Goal: Information Seeking & Learning: Learn about a topic

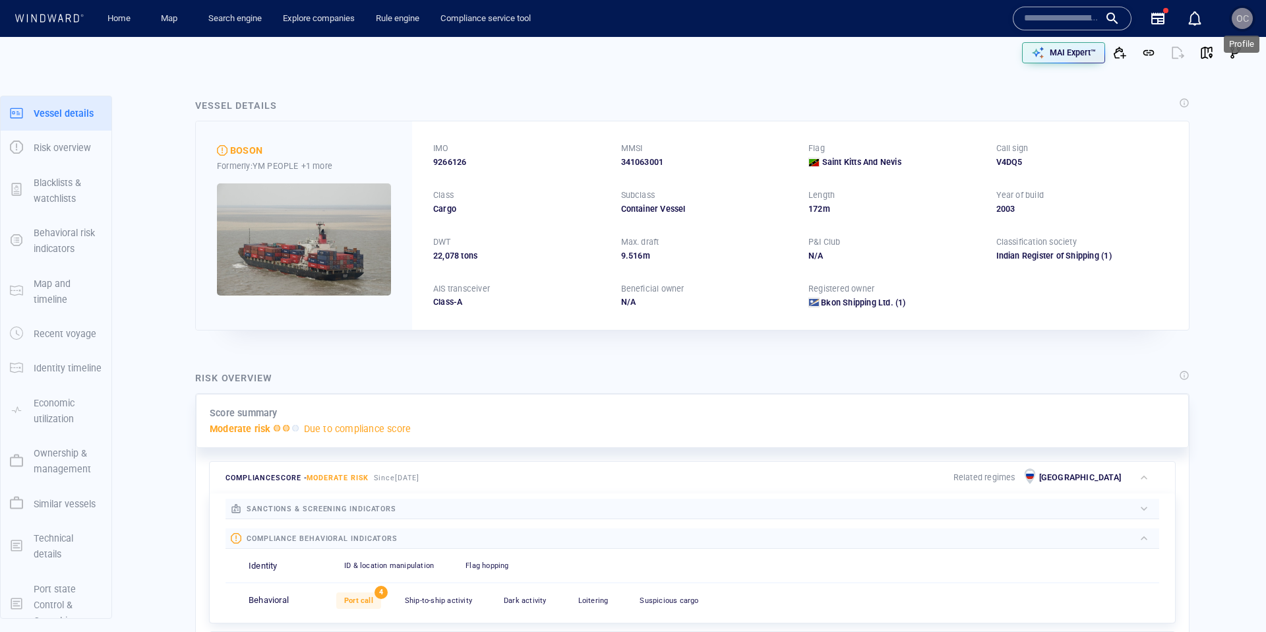
click at [1239, 26] on div "OC" at bounding box center [1242, 19] width 13 height 16
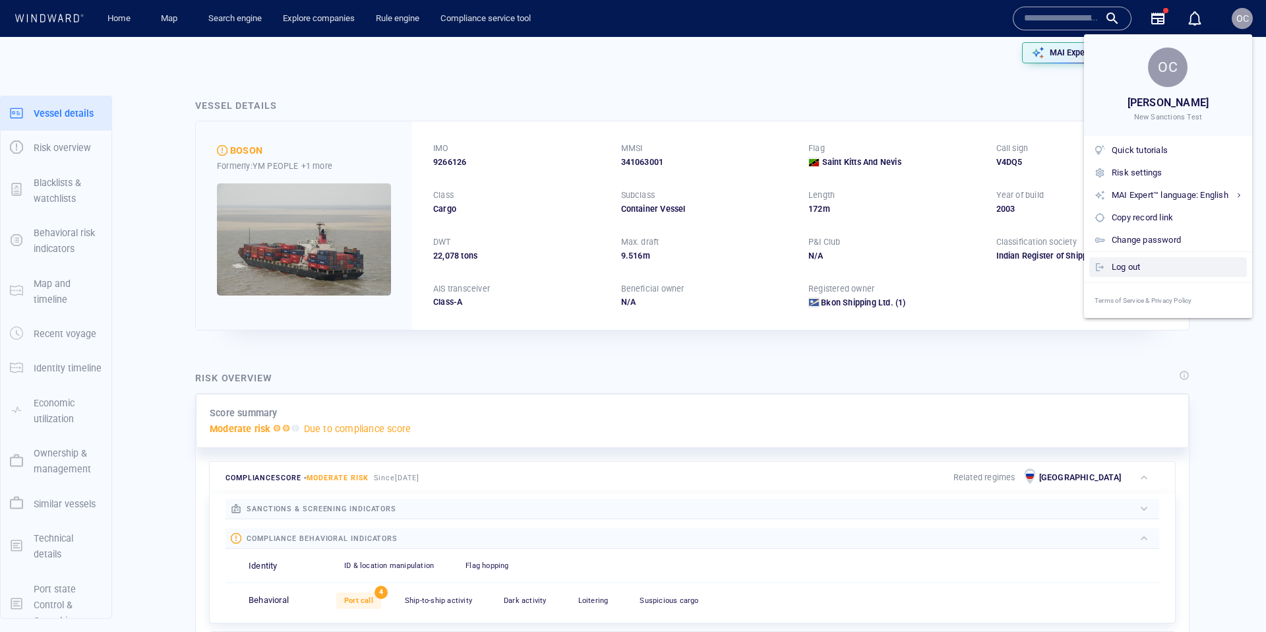
click at [1129, 267] on div "Log out" at bounding box center [1177, 267] width 130 height 15
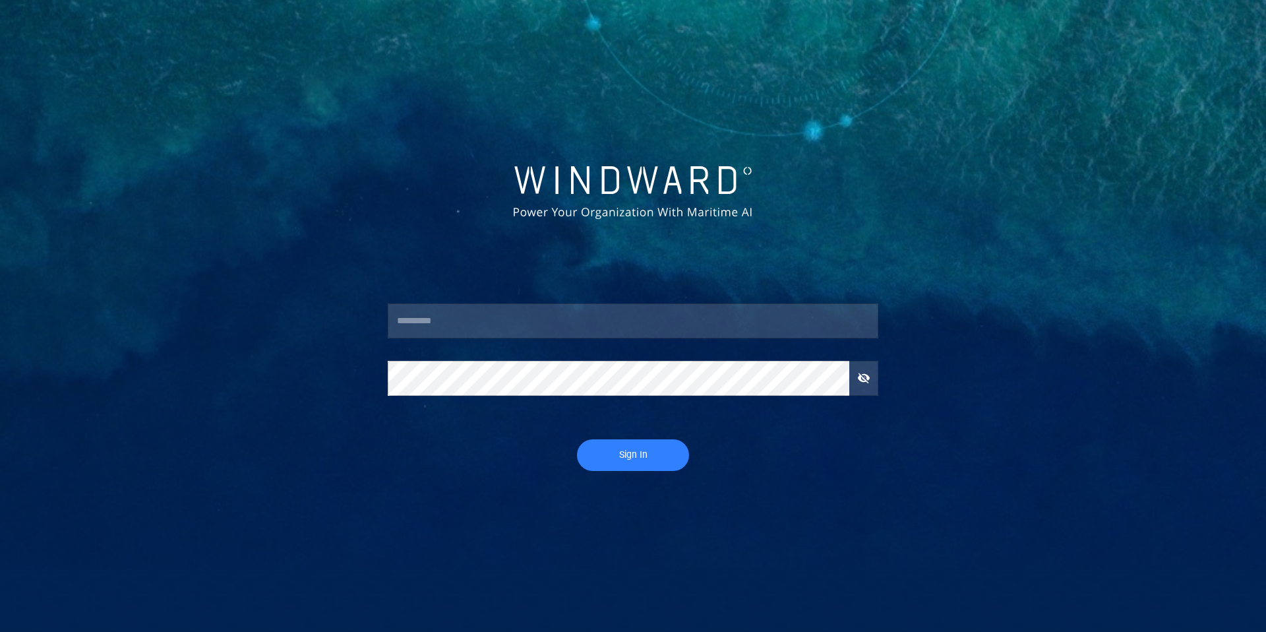
click at [495, 320] on input "text" at bounding box center [633, 321] width 491 height 36
type input "****"
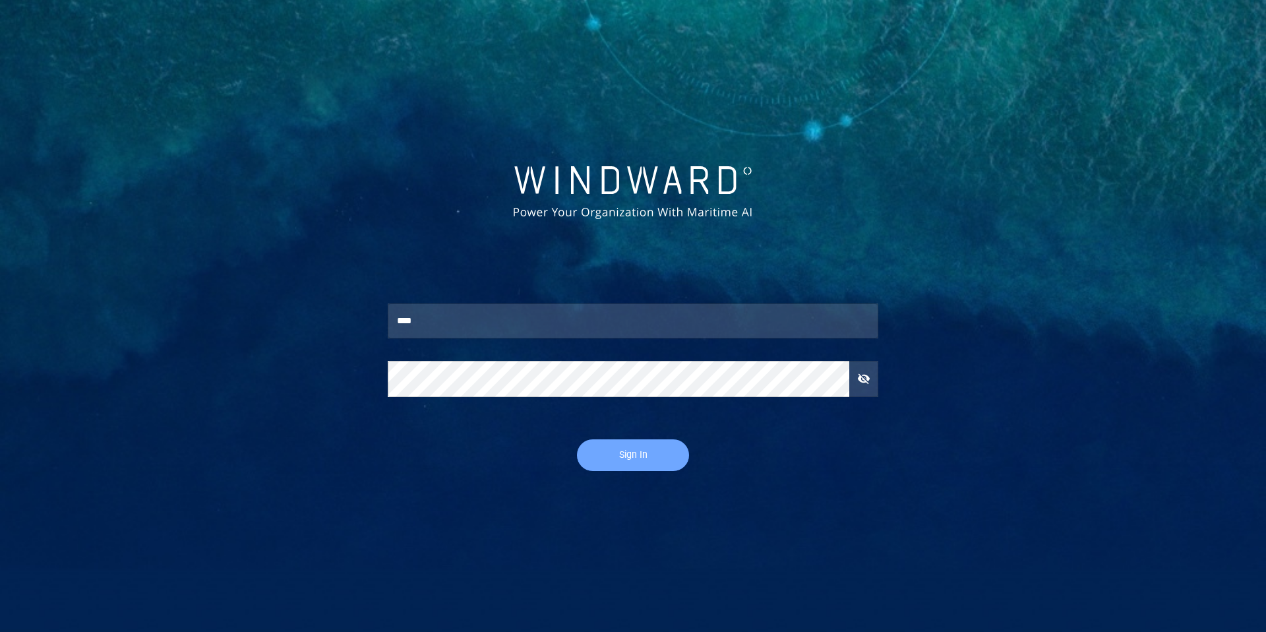
click at [655, 444] on button "Sign In" at bounding box center [633, 455] width 112 height 32
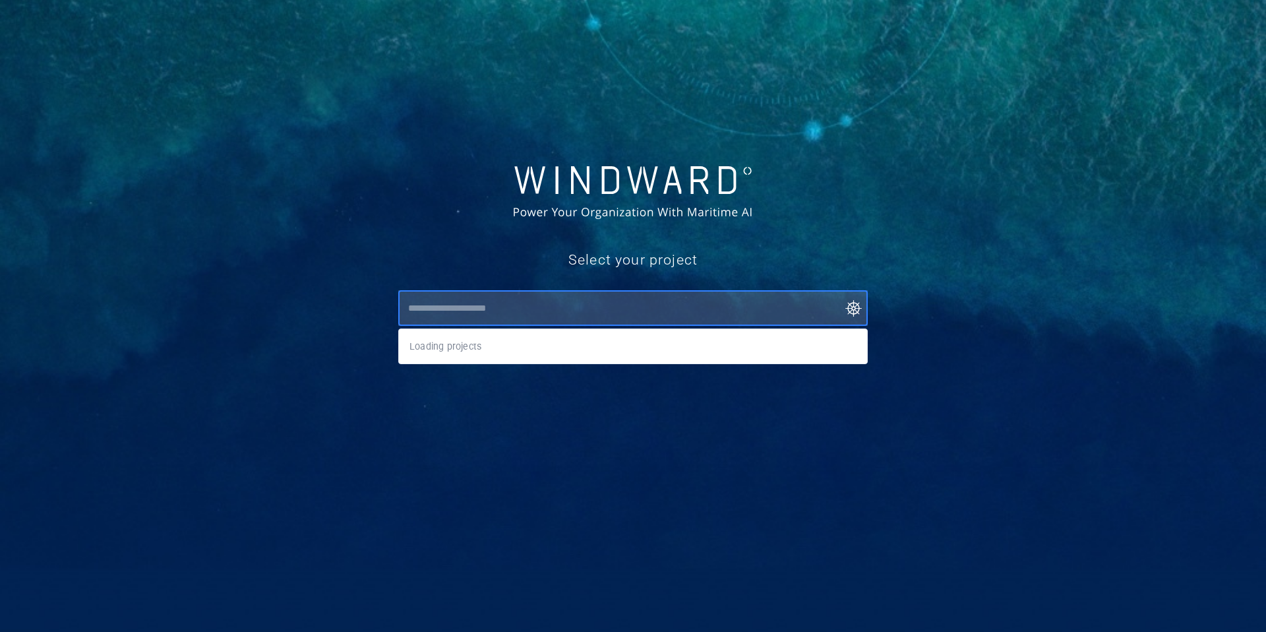
click at [541, 308] on input "text" at bounding box center [636, 308] width 464 height 24
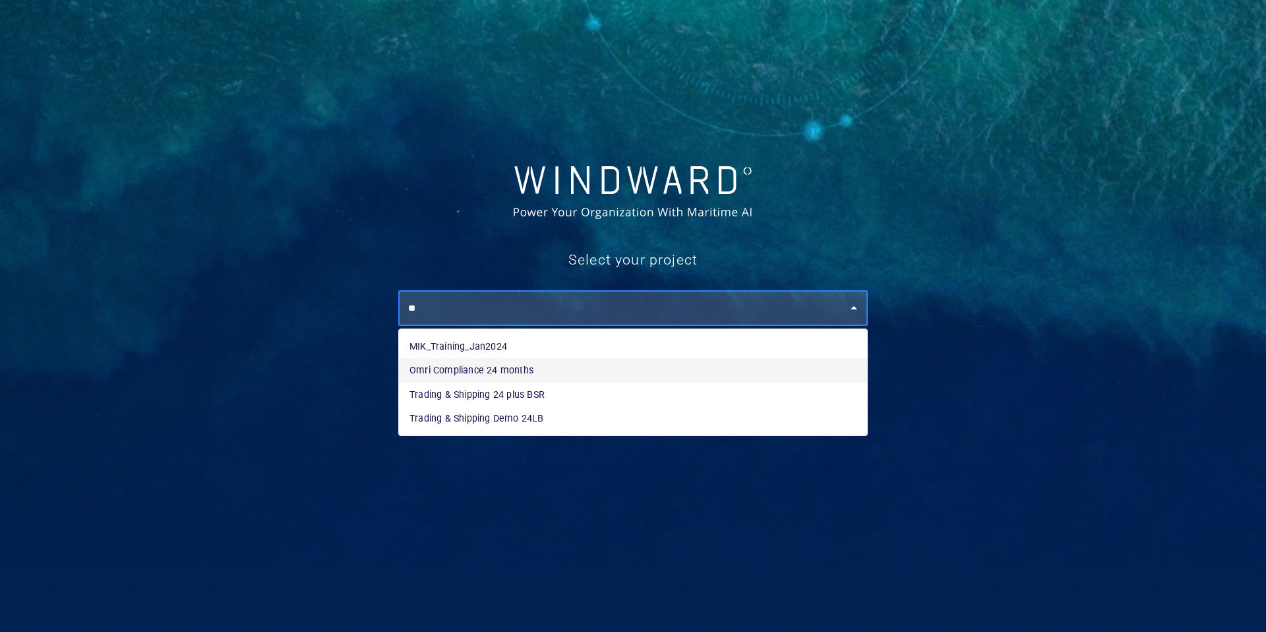
click at [453, 370] on li "Omri Compliance 24 months" at bounding box center [633, 370] width 468 height 24
type input "**********"
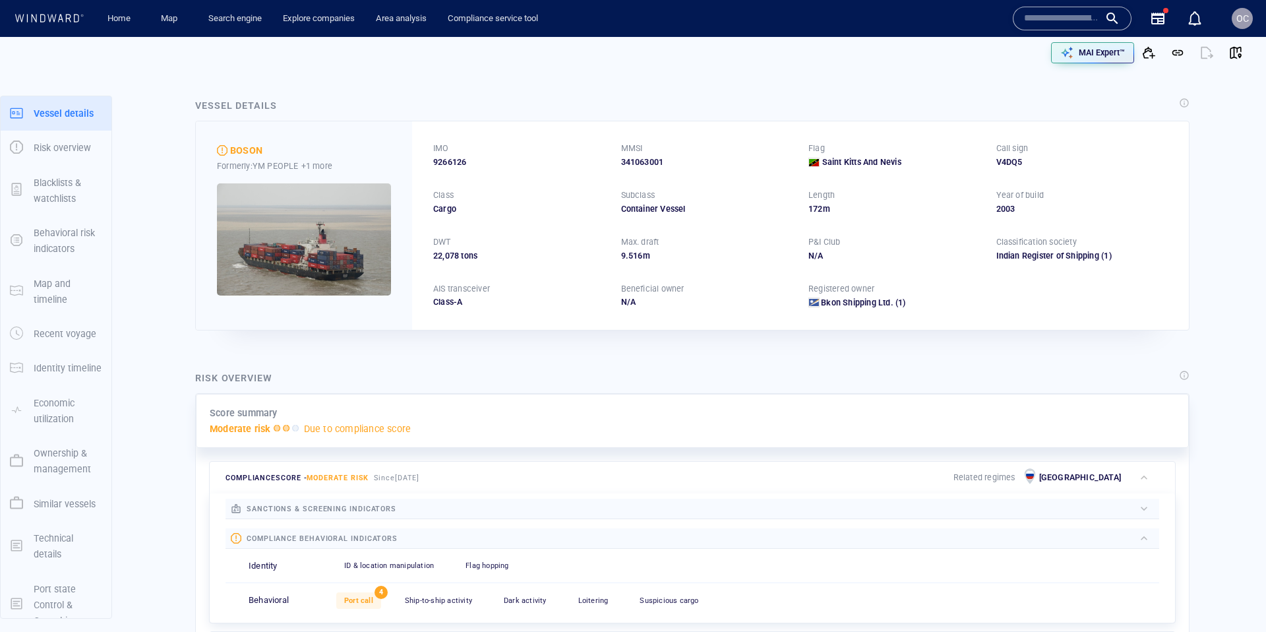
click at [1068, 18] on input "text" at bounding box center [1061, 19] width 75 height 20
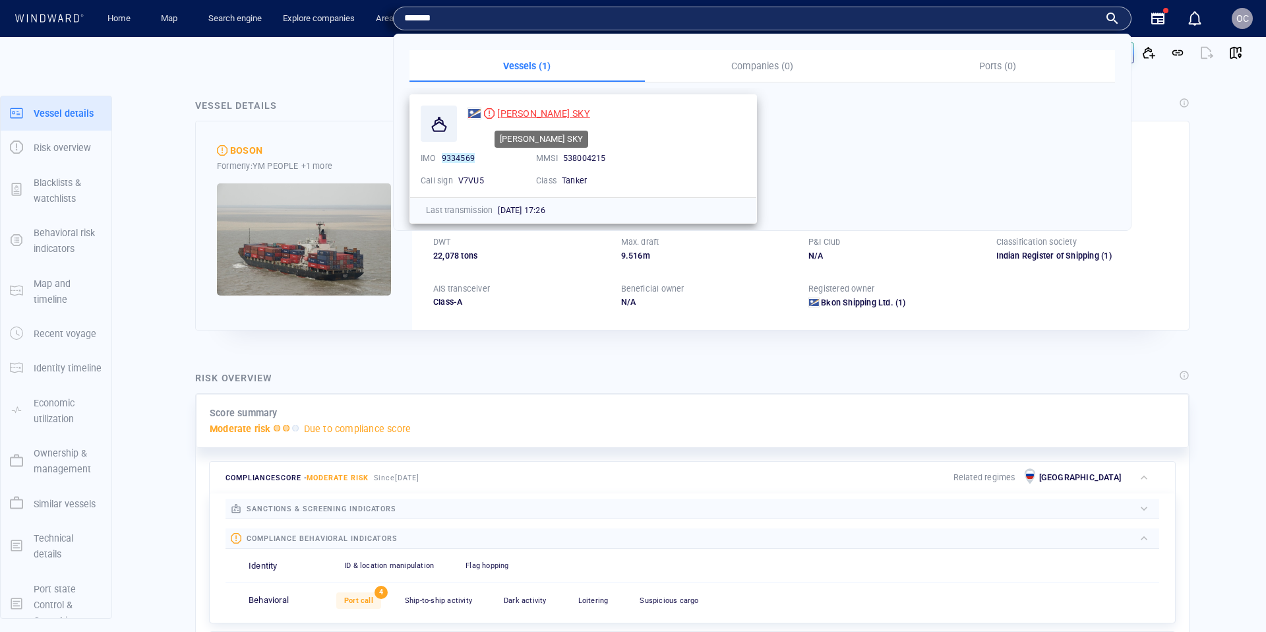
type input "*******"
click at [538, 110] on span "[PERSON_NAME] SKY" at bounding box center [543, 113] width 92 height 11
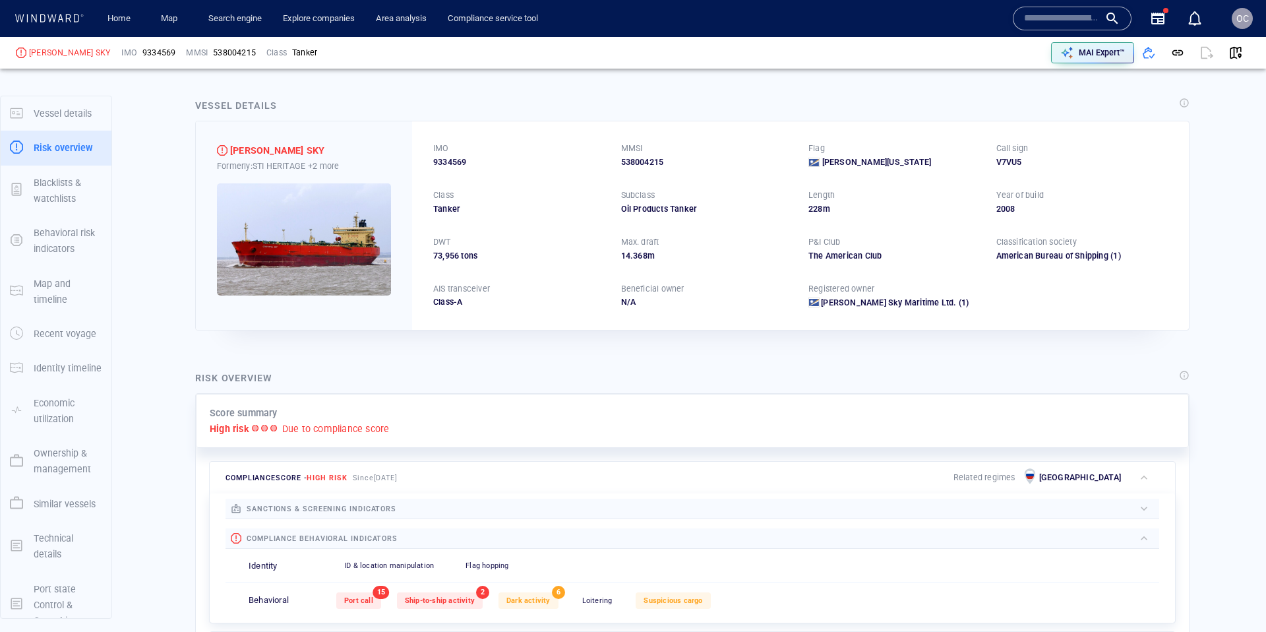
scroll to position [20, 0]
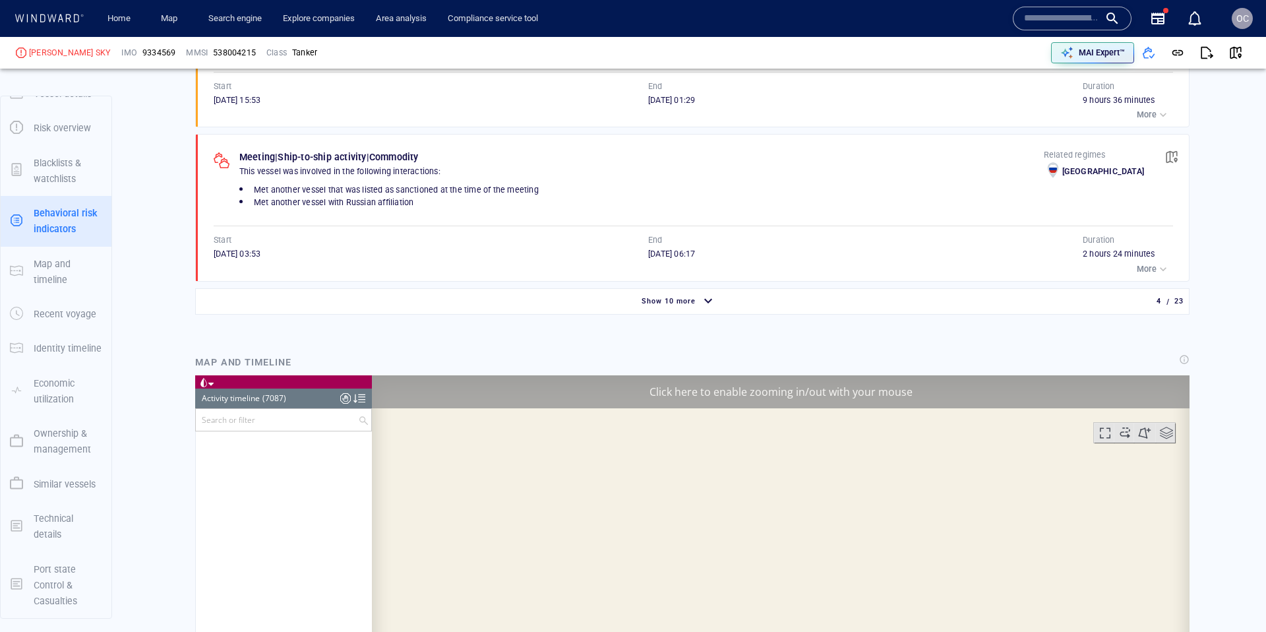
scroll to position [8232, 0]
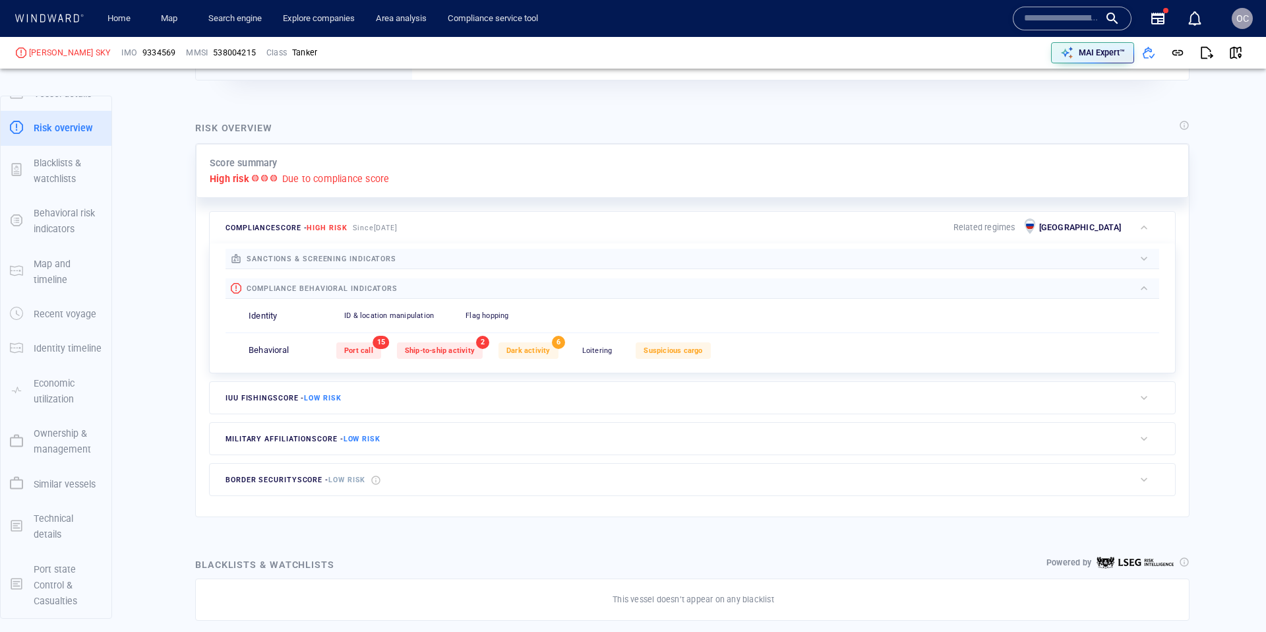
scroll to position [239, 0]
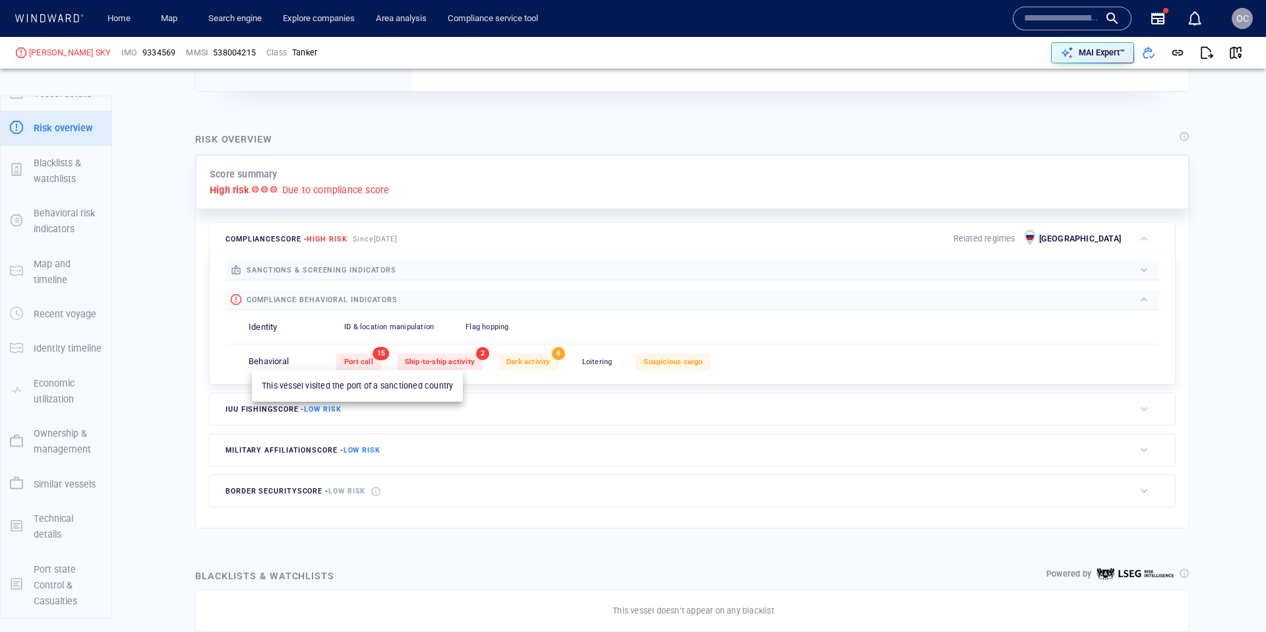
click at [364, 362] on span "Port call" at bounding box center [358, 361] width 29 height 9
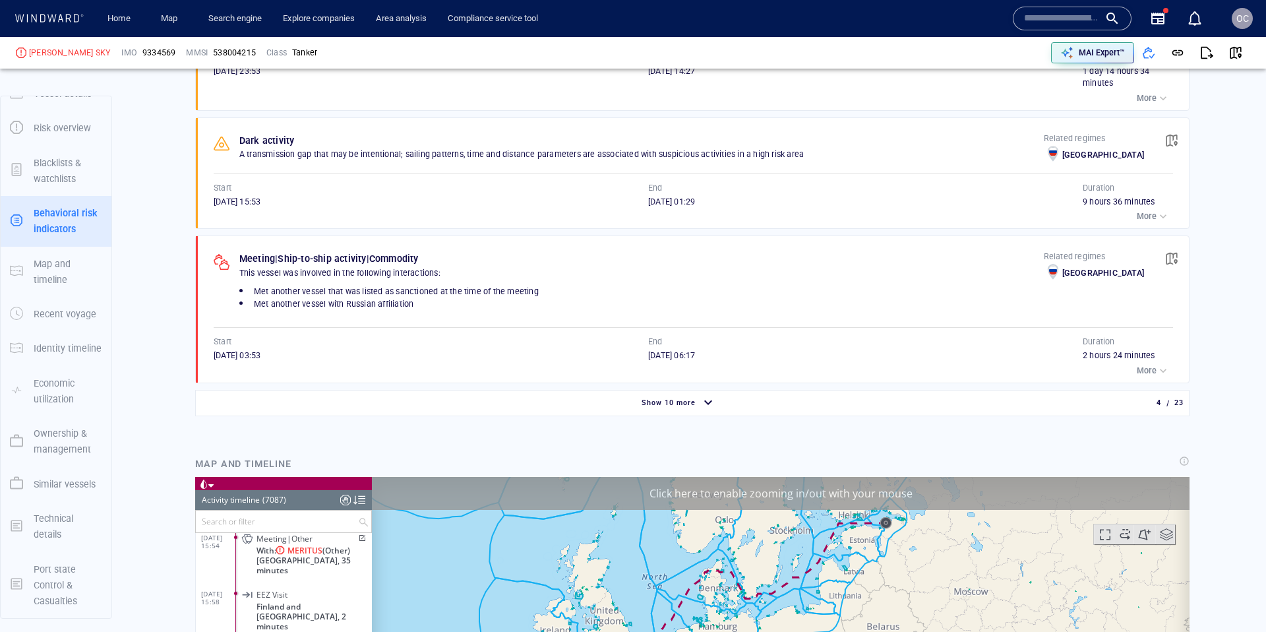
scroll to position [1128, 0]
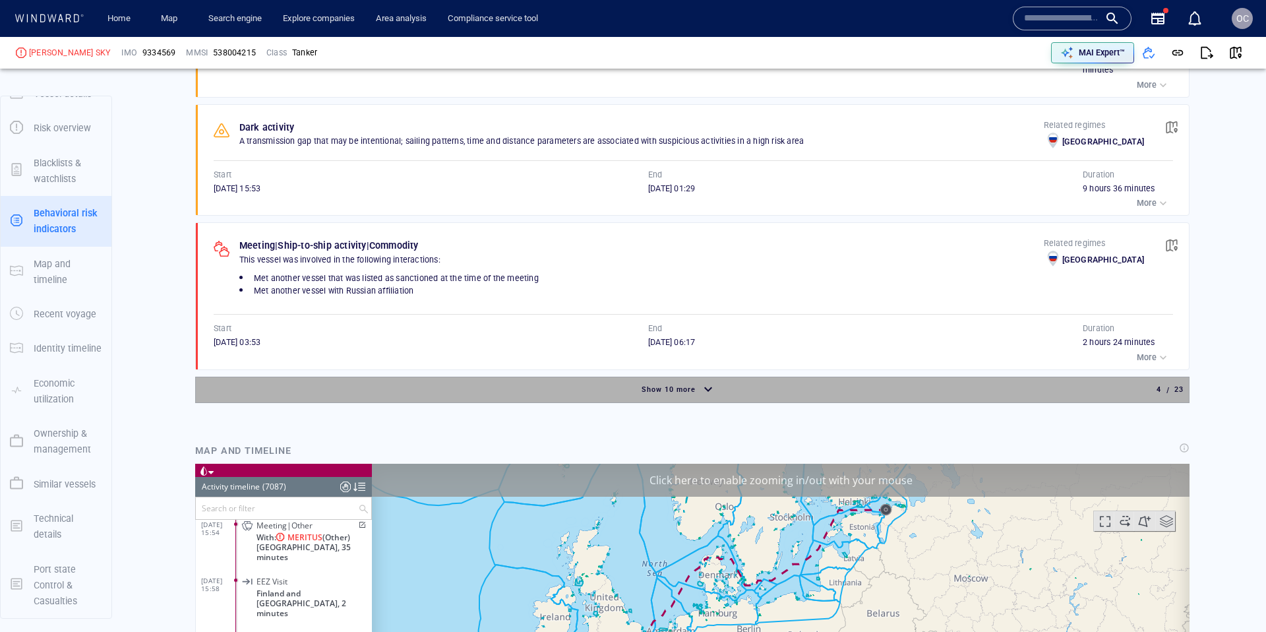
click at [682, 388] on span "Show 10 more" at bounding box center [669, 389] width 54 height 9
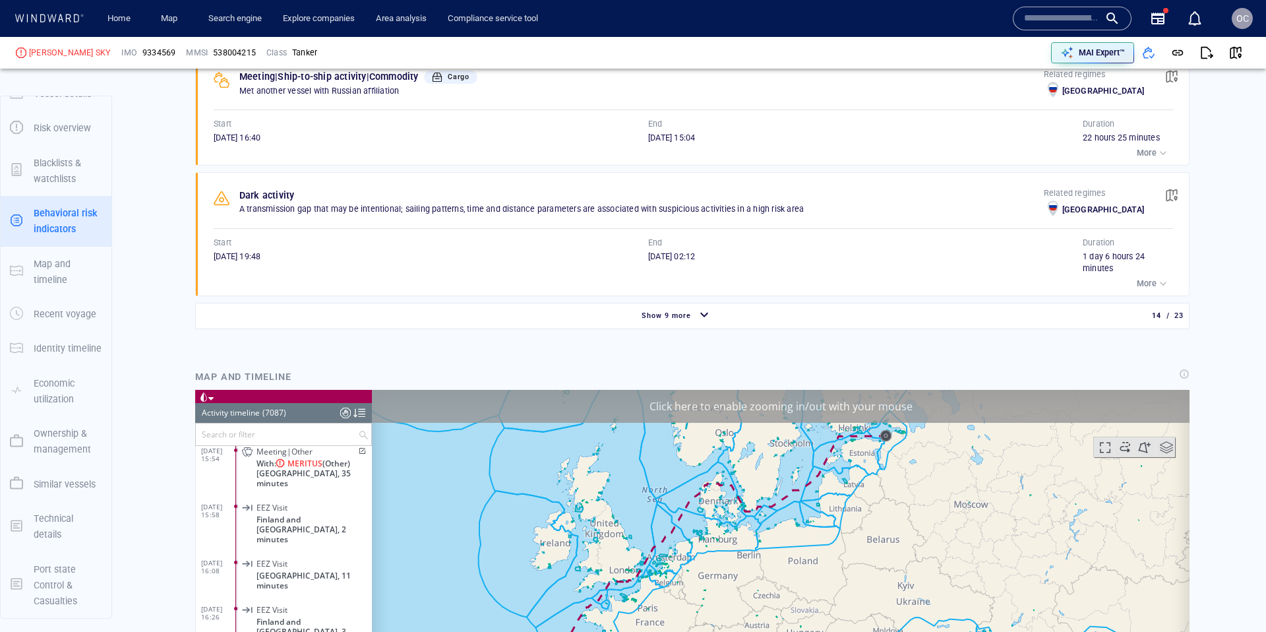
scroll to position [2513, 0]
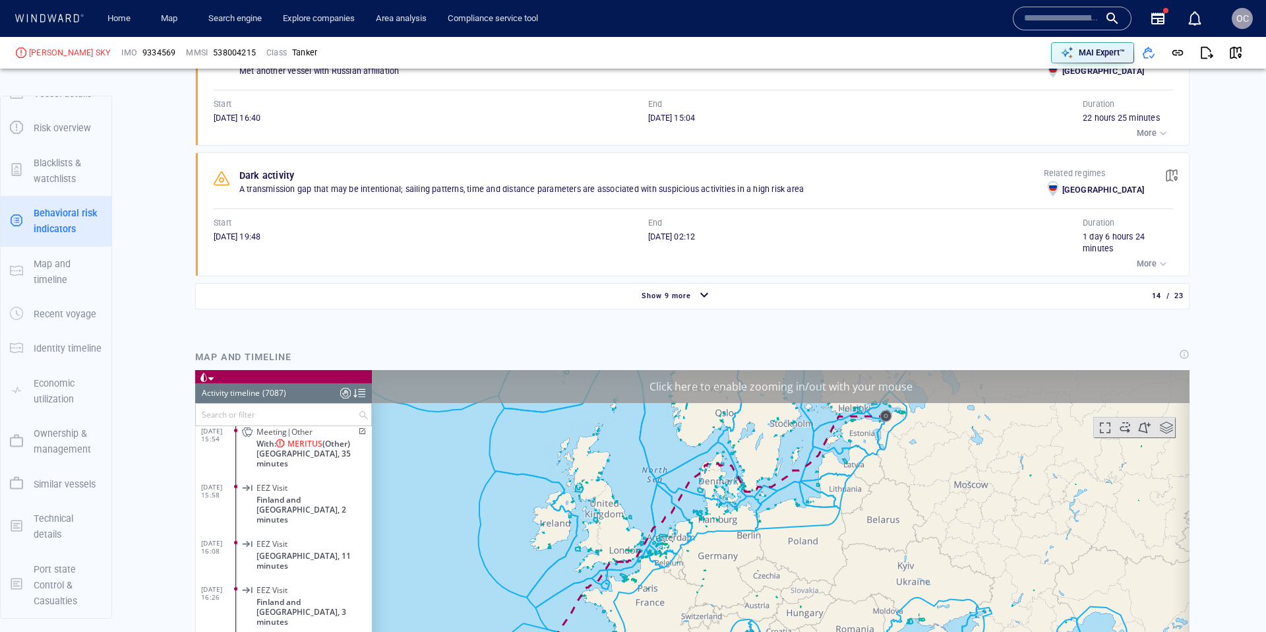
click at [686, 300] on span "Show 9 more" at bounding box center [666, 295] width 49 height 9
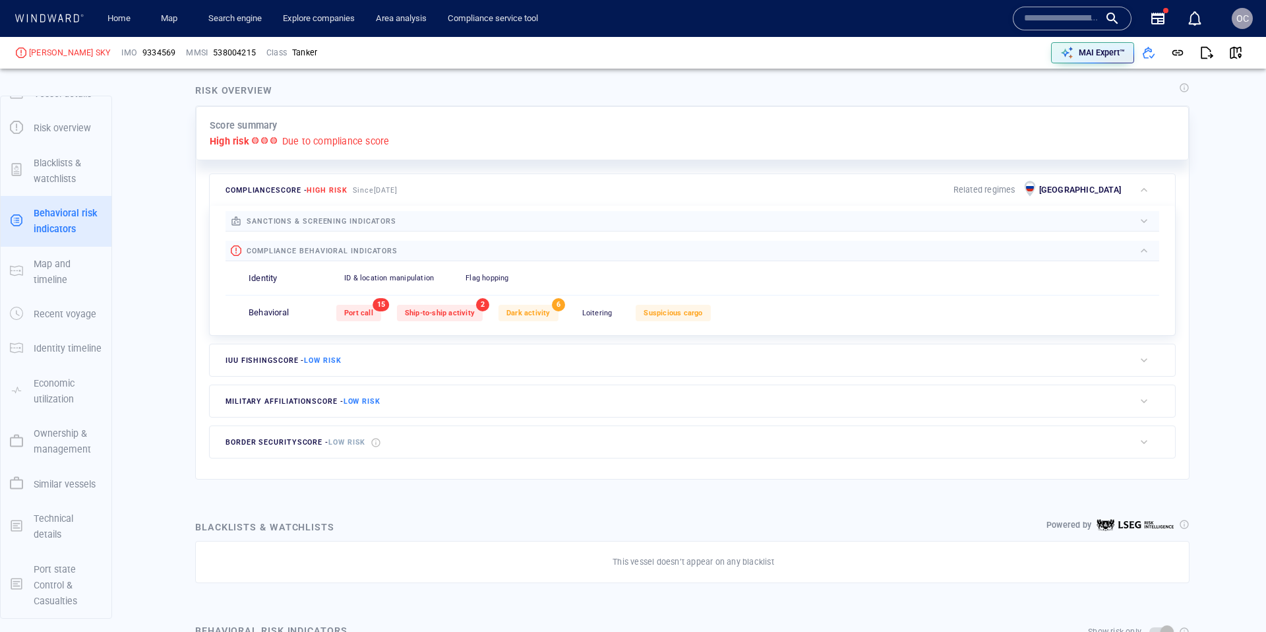
scroll to position [0, 0]
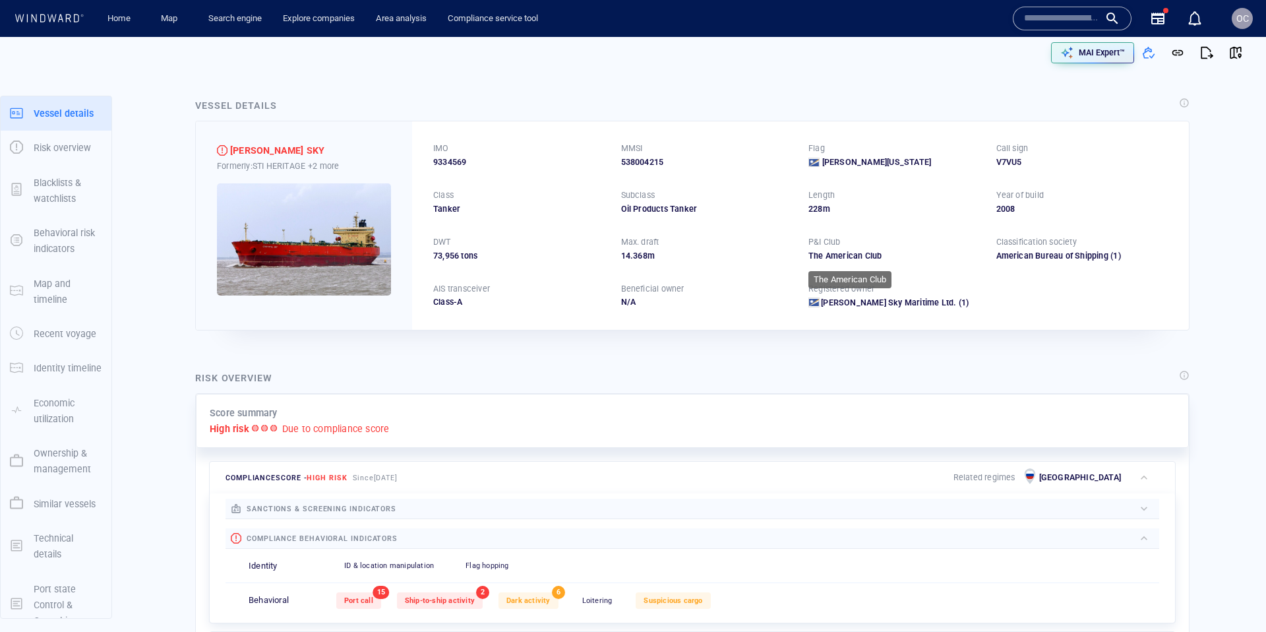
click at [878, 258] on div "The American Club" at bounding box center [894, 256] width 172 height 12
drag, startPoint x: 872, startPoint y: 258, endPoint x: 807, endPoint y: 260, distance: 65.3
click at [807, 260] on div "IMO 9334569 MMSI 538004215 Flag [PERSON_NAME][US_STATE] Call sign V7VU5 Class T…" at bounding box center [800, 225] width 777 height 208
click at [1001, 254] on div "American Bureau of Shipping" at bounding box center [1052, 256] width 112 height 12
drag, startPoint x: 993, startPoint y: 258, endPoint x: 1153, endPoint y: 257, distance: 159.6
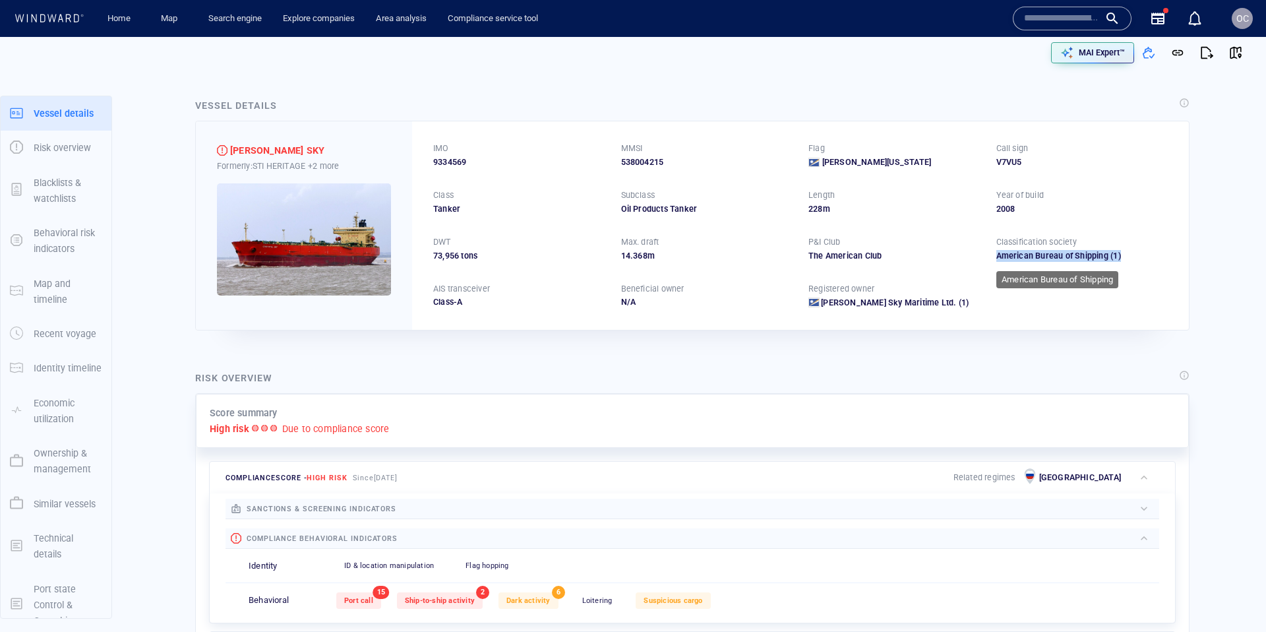
click at [1153, 257] on div "IMO 9334569 MMSI 538004215 Flag [PERSON_NAME][US_STATE] Call sign V7VU5 Class T…" at bounding box center [800, 225] width 777 height 208
